Goal: Check status: Check status

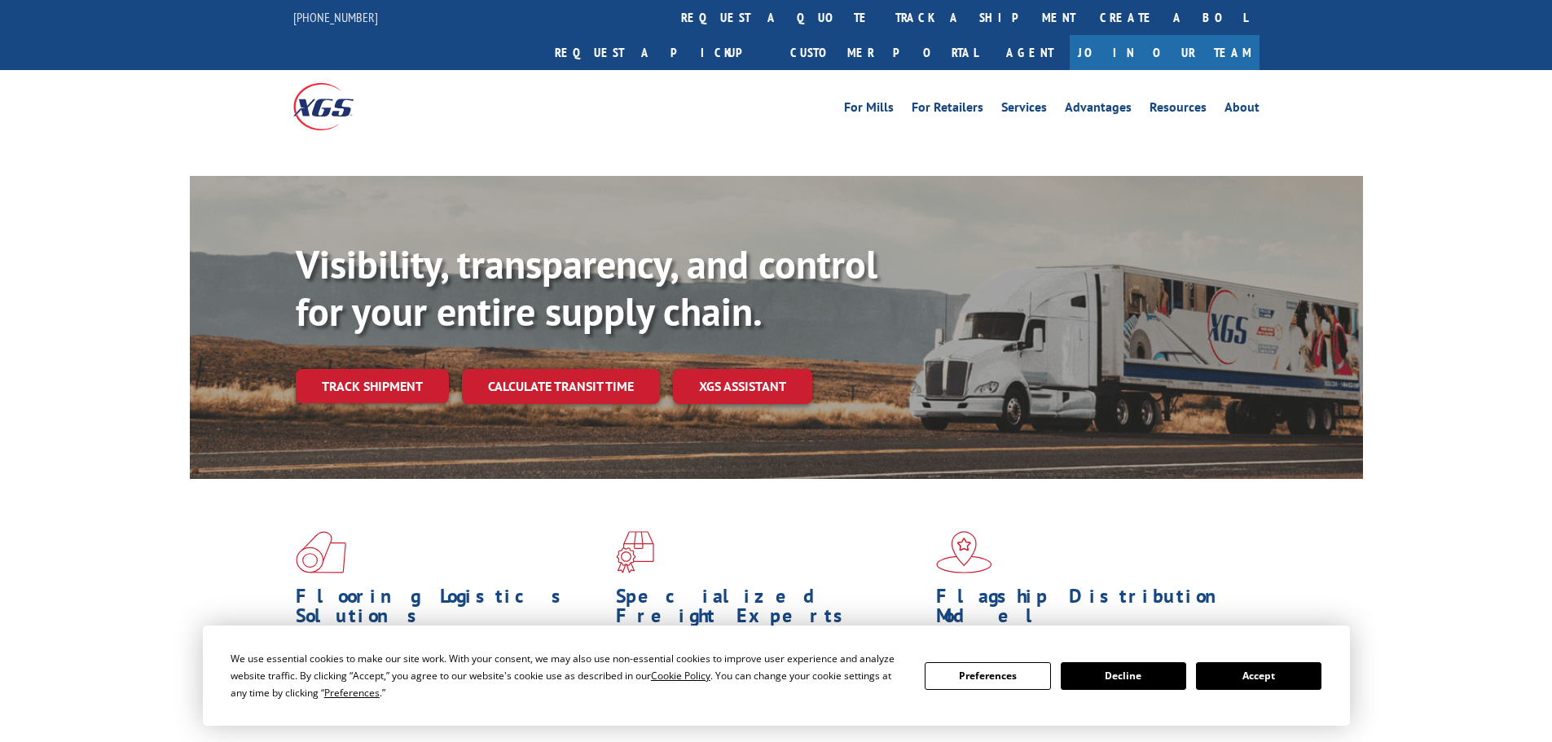
click at [382, 362] on div "Visibility, transparency, and control for your entire supply chain. Track shipm…" at bounding box center [829, 354] width 1067 height 227
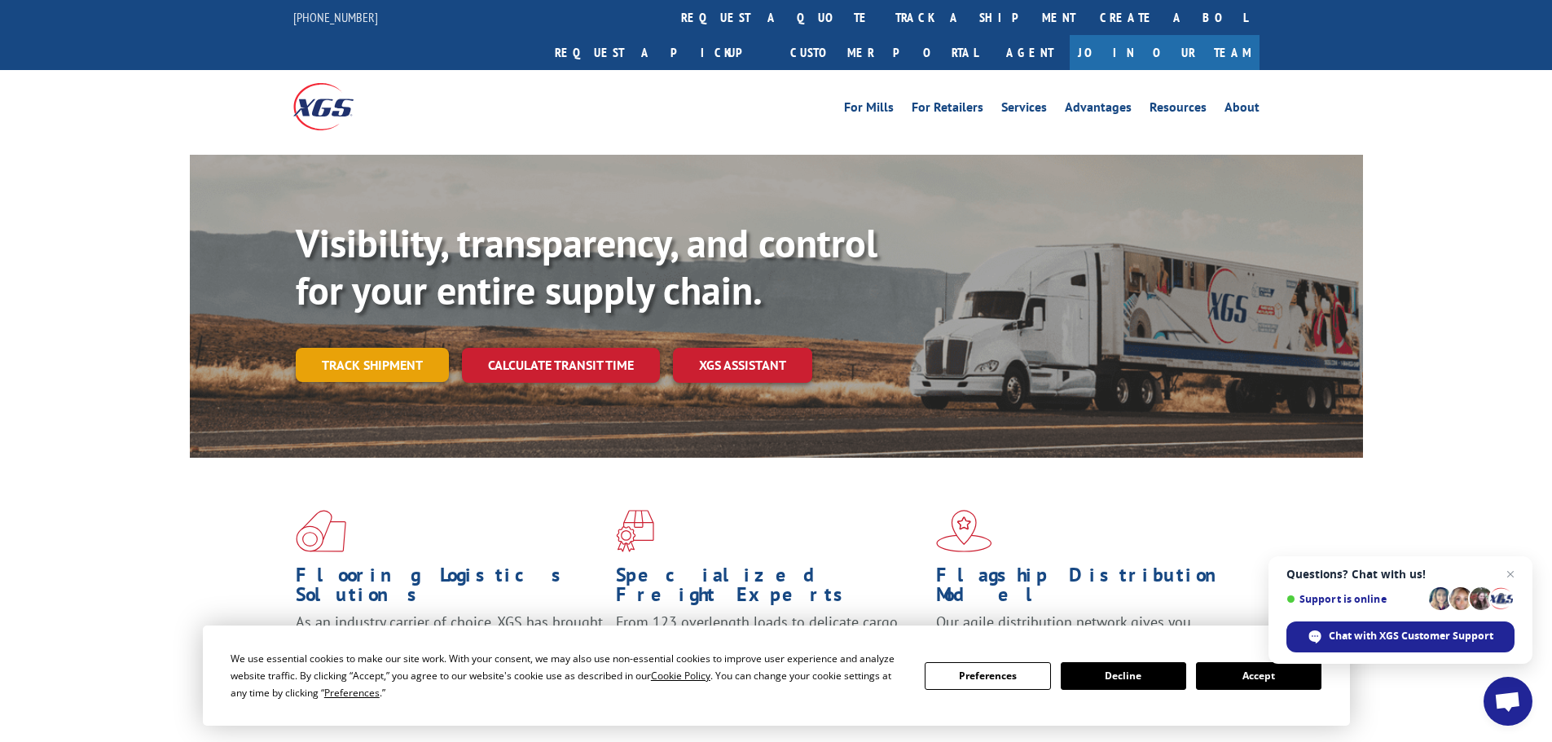
click at [367, 348] on link "Track shipment" at bounding box center [372, 365] width 153 height 34
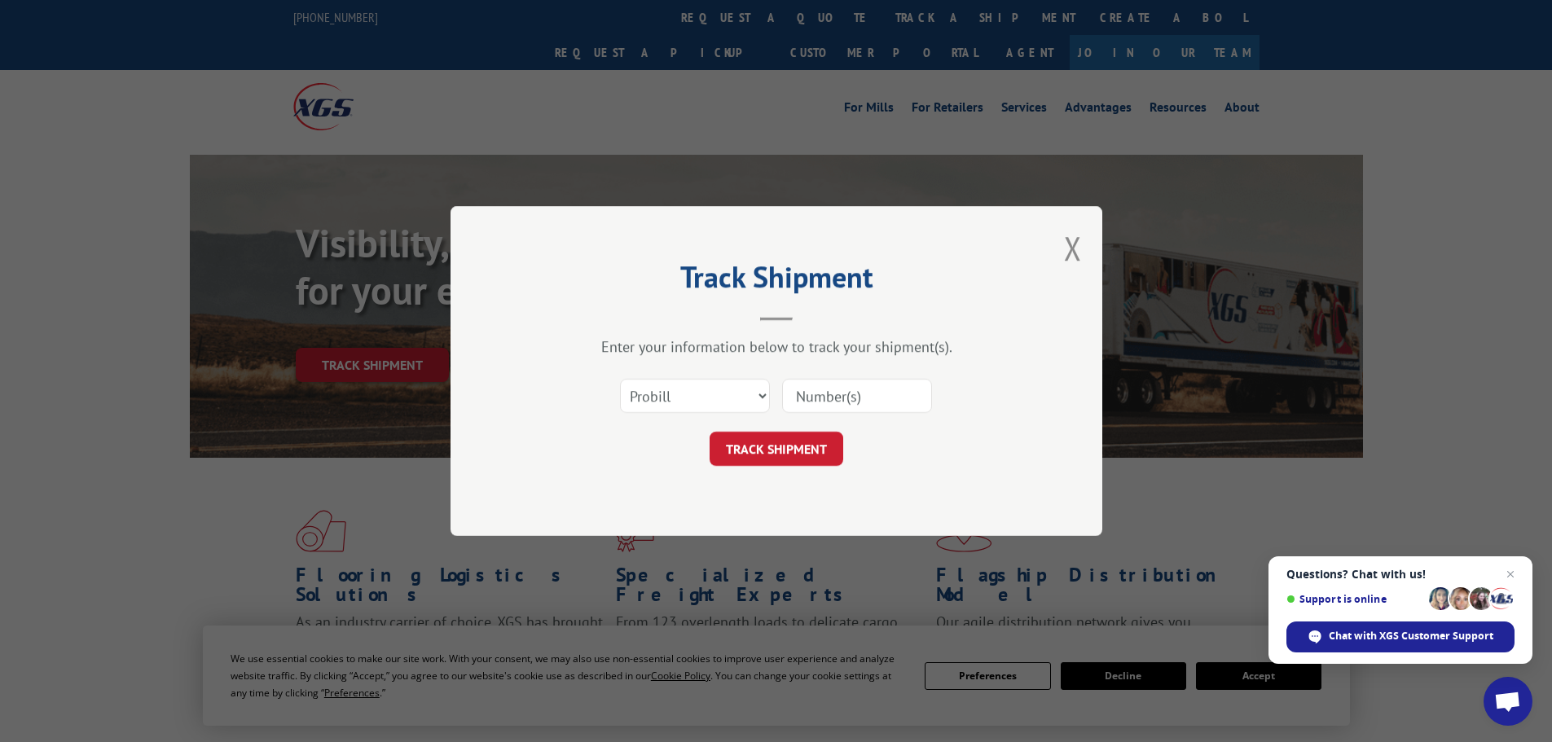
click at [843, 406] on input at bounding box center [857, 396] width 150 height 34
paste input "16755224"
type input "16755224"
click at [785, 455] on button "TRACK SHIPMENT" at bounding box center [776, 449] width 134 height 34
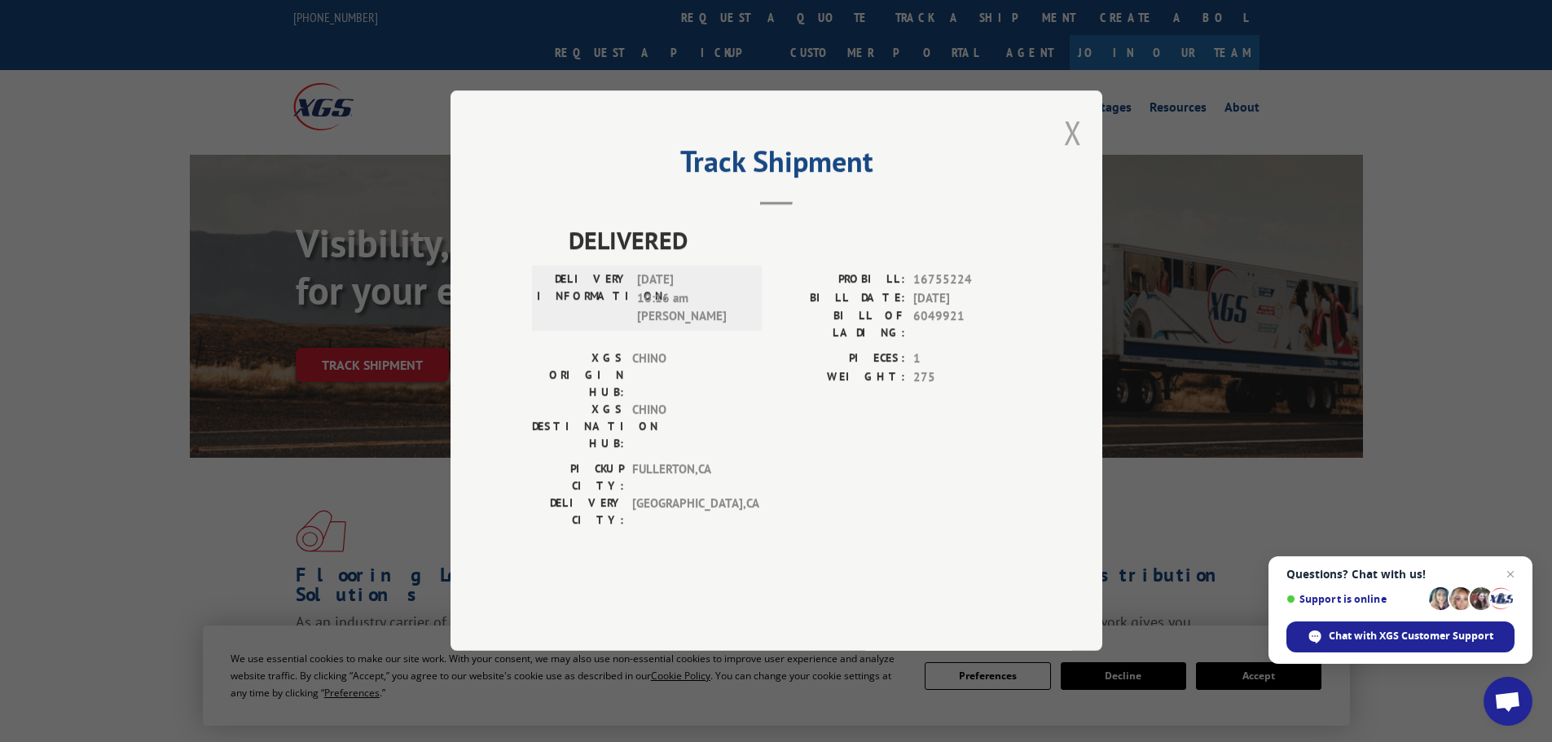
click at [1075, 154] on button "Close modal" at bounding box center [1073, 132] width 18 height 43
